Goal: Task Accomplishment & Management: Manage account settings

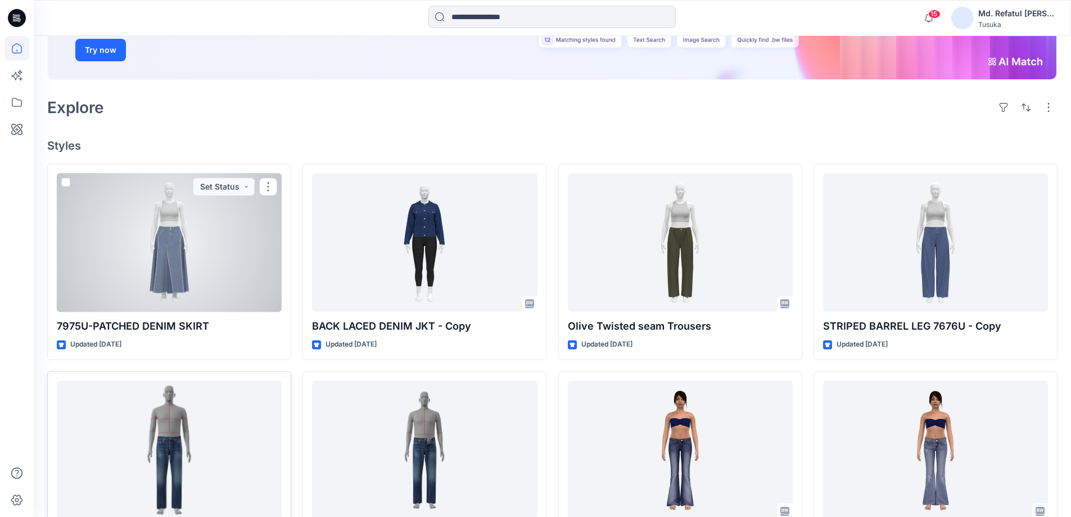
scroll to position [225, 0]
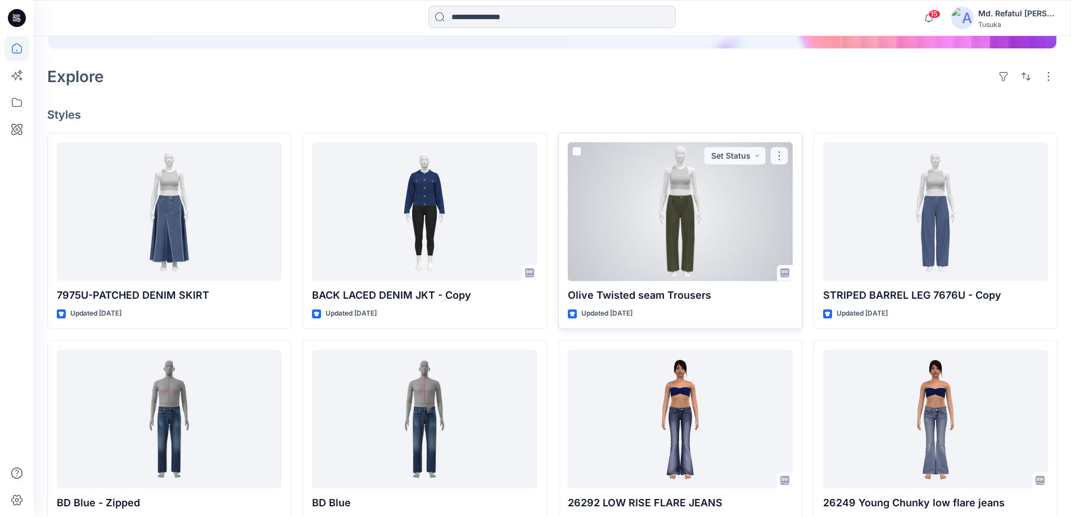
click at [779, 156] on button "button" at bounding box center [780, 156] width 18 height 18
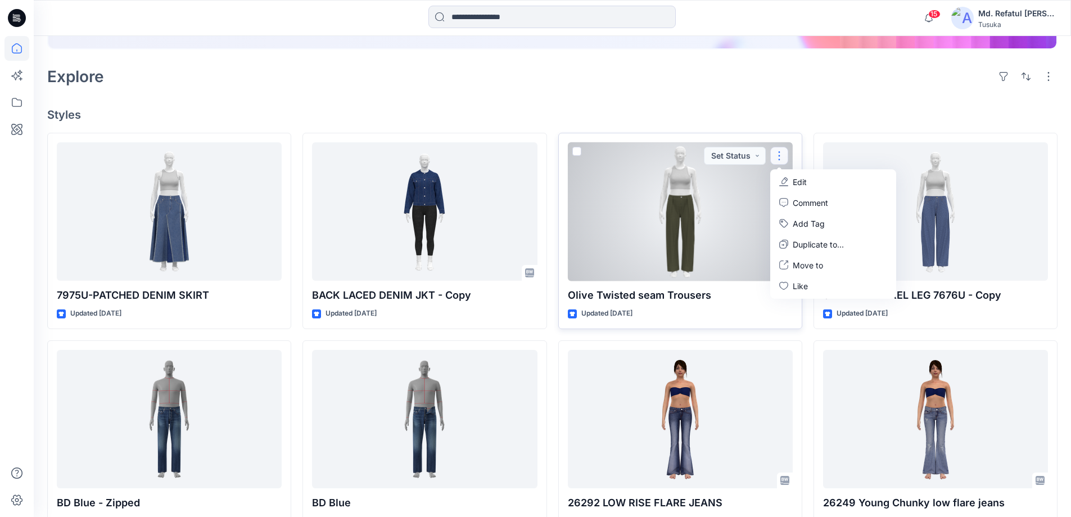
click at [795, 176] on p "Edit" at bounding box center [800, 182] width 14 height 12
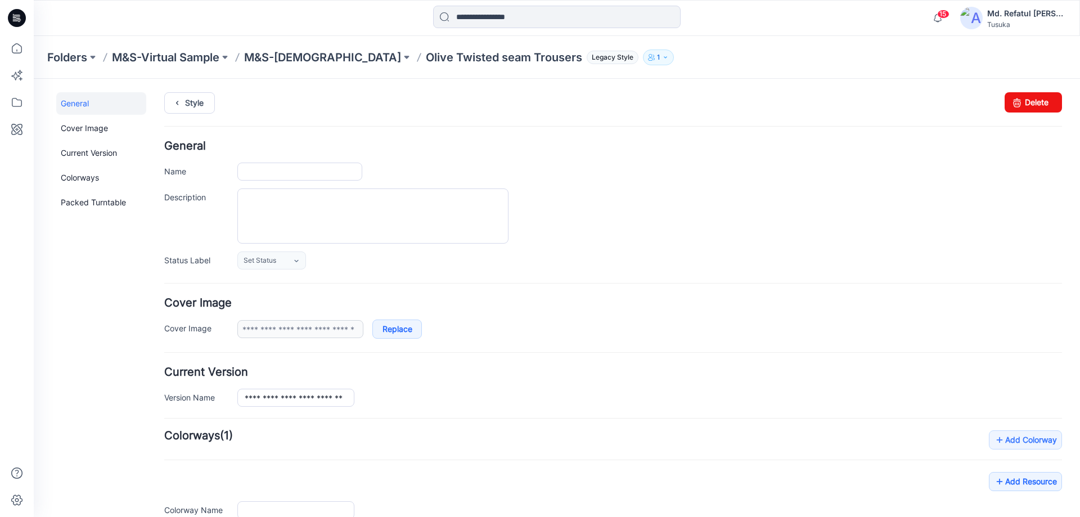
type input "**********"
drag, startPoint x: 612, startPoint y: 123, endPoint x: 1038, endPoint y: 99, distance: 426.4
click at [1038, 99] on link "Delete" at bounding box center [1032, 102] width 57 height 20
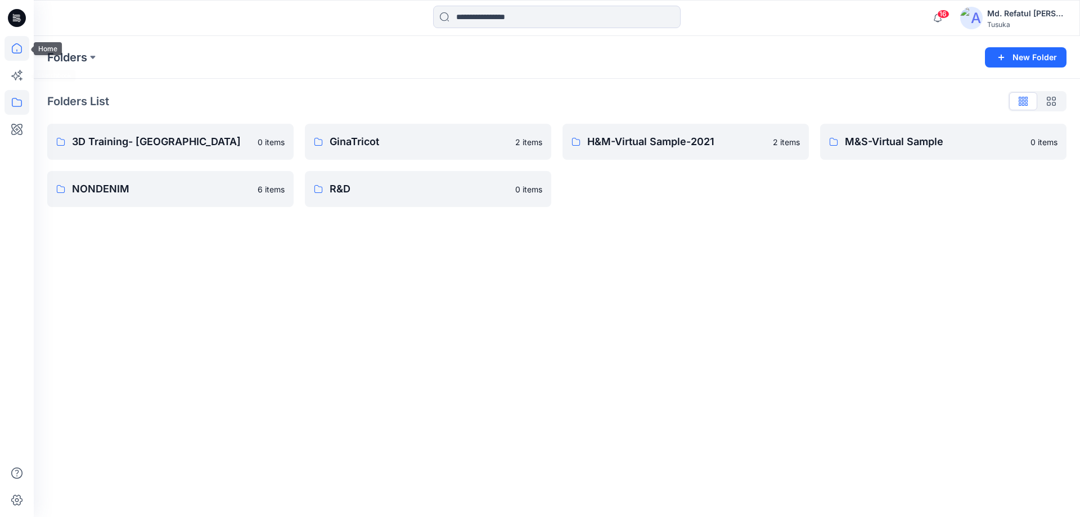
click at [16, 58] on icon at bounding box center [16, 48] width 25 height 25
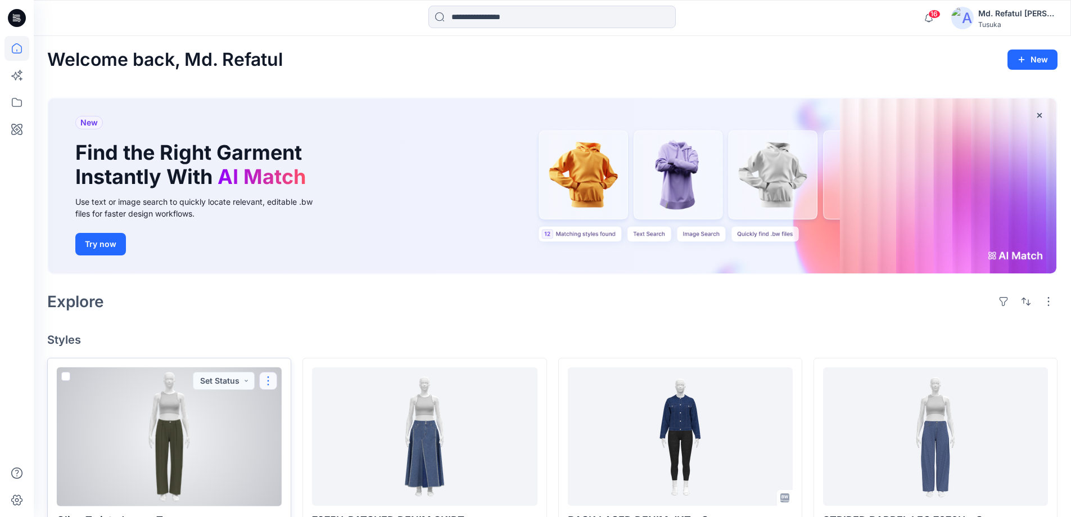
click at [269, 379] on button "button" at bounding box center [268, 381] width 18 height 18
click at [296, 250] on button "Edit" at bounding box center [322, 250] width 121 height 21
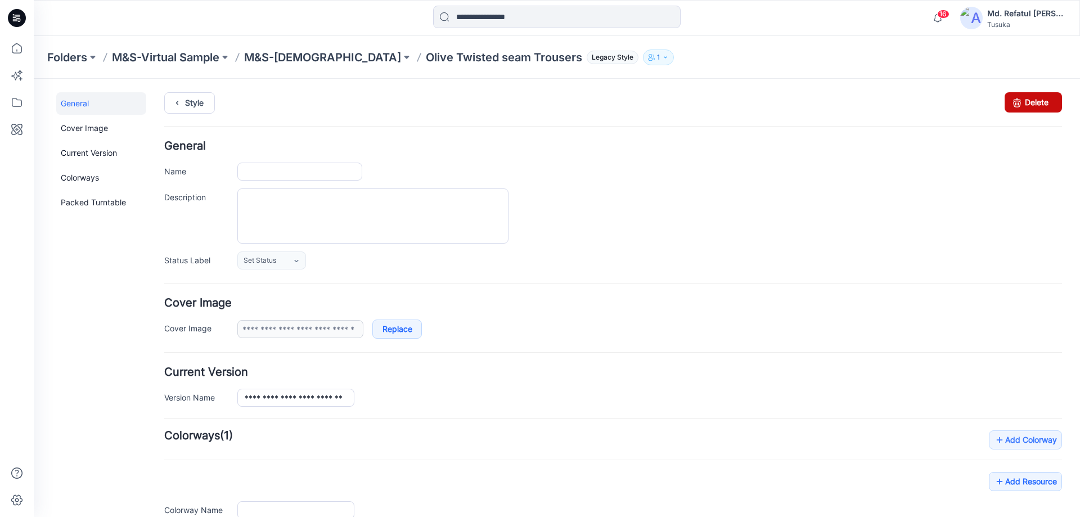
type input "**********"
click at [1041, 97] on link "Delete" at bounding box center [1032, 102] width 57 height 20
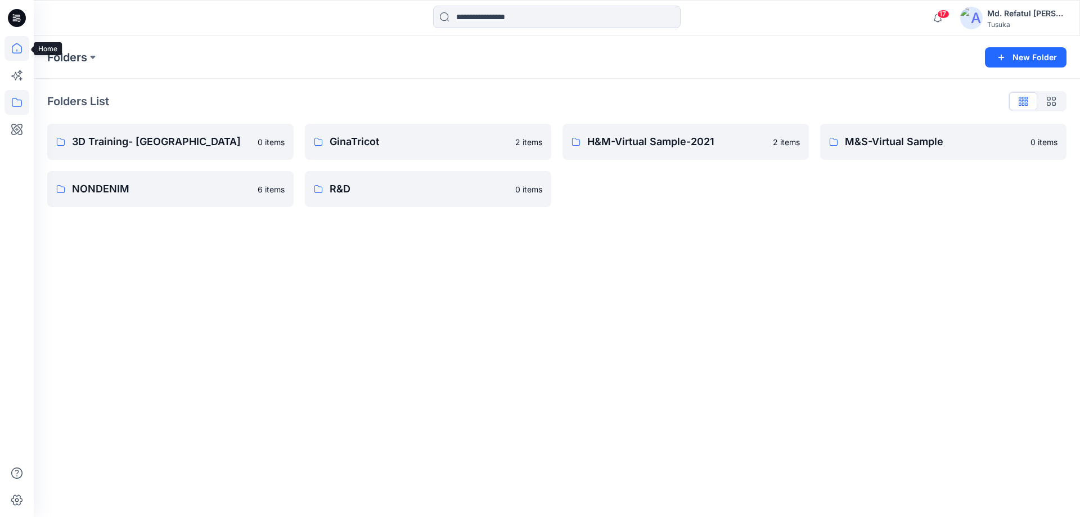
click at [18, 43] on icon at bounding box center [16, 48] width 25 height 25
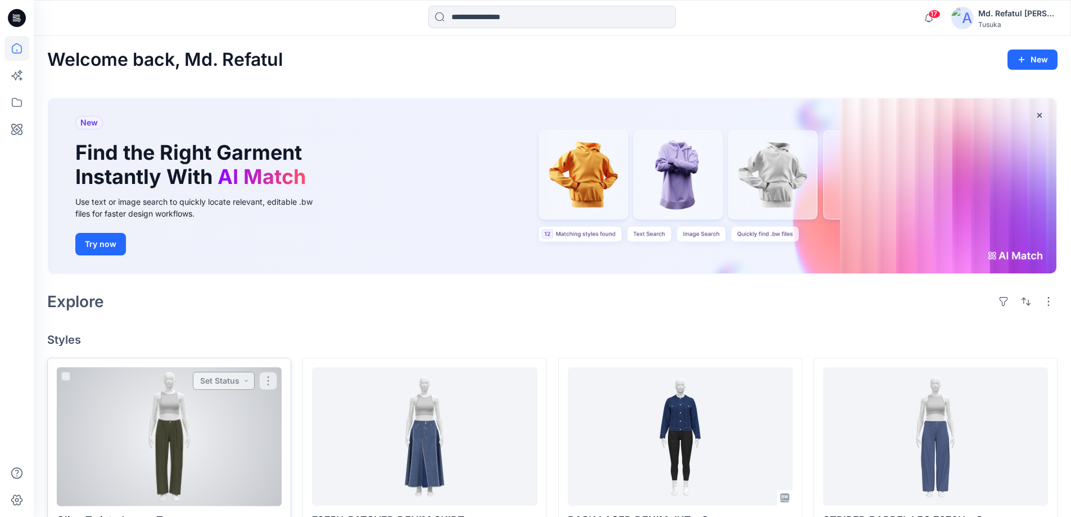
click at [204, 386] on button "Set Status" at bounding box center [224, 381] width 62 height 18
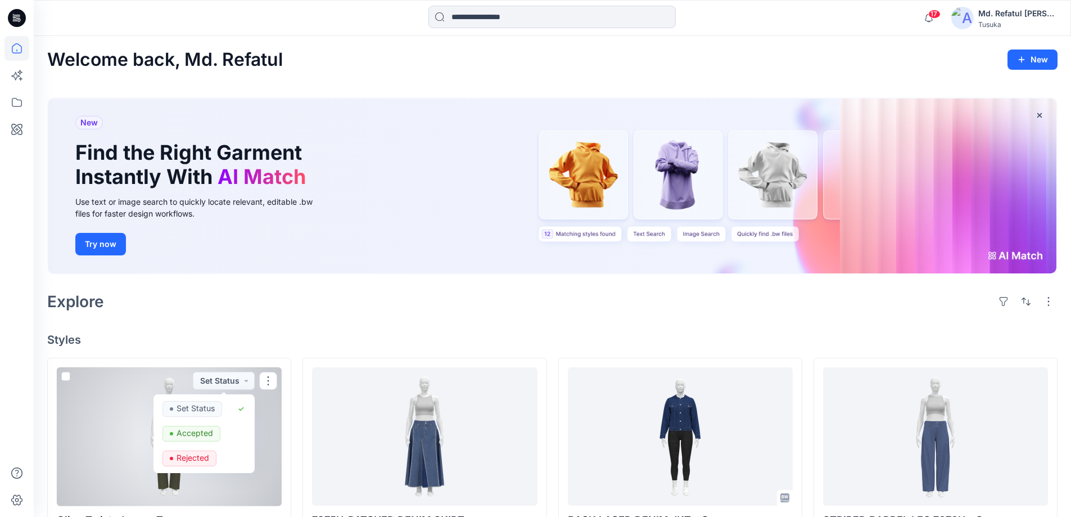
click at [137, 379] on div at bounding box center [169, 436] width 225 height 139
